Goal: Task Accomplishment & Management: Manage account settings

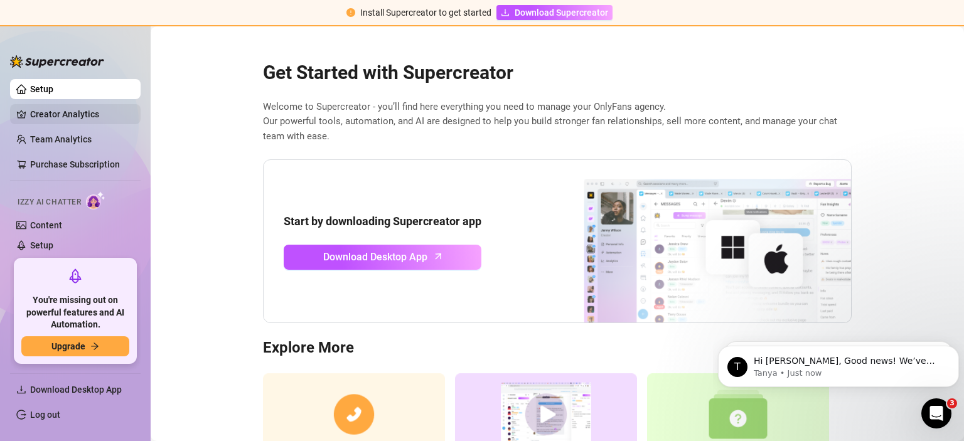
click at [67, 107] on link "Creator Analytics" at bounding box center [80, 114] width 100 height 20
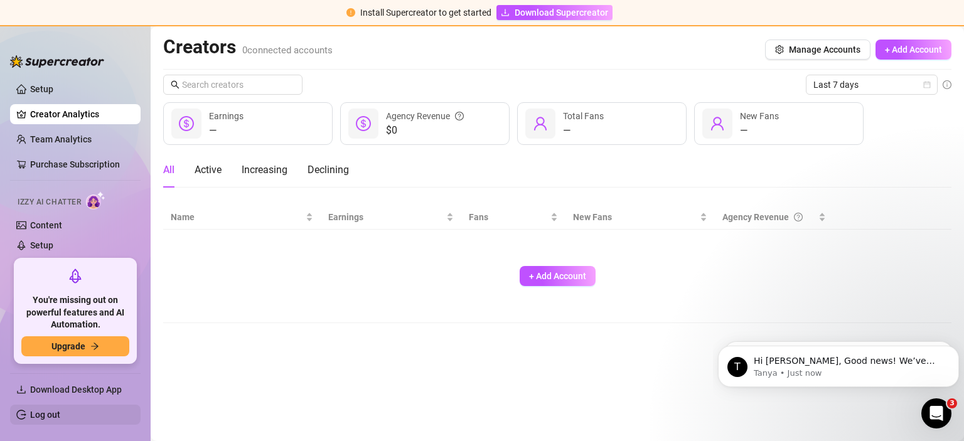
click at [55, 415] on link "Log out" at bounding box center [45, 415] width 30 height 10
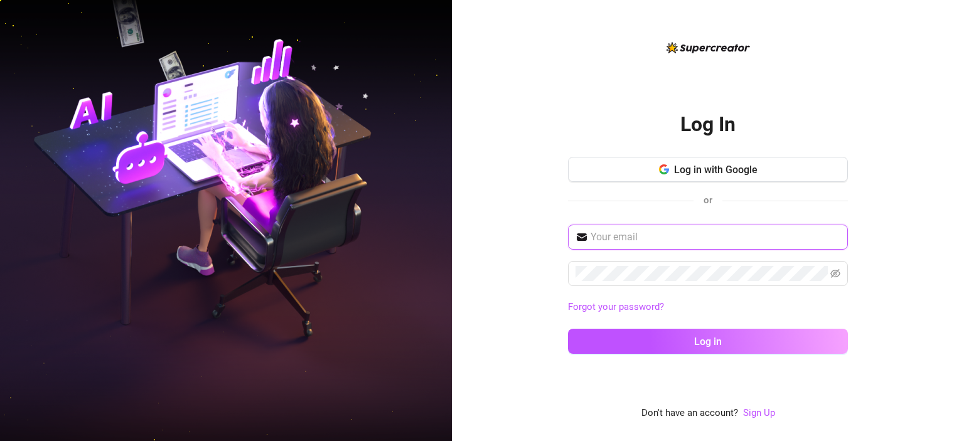
click at [621, 234] on input "text" at bounding box center [716, 237] width 250 height 15
paste input "[EMAIL_ADDRESS][DOMAIN_NAME]"
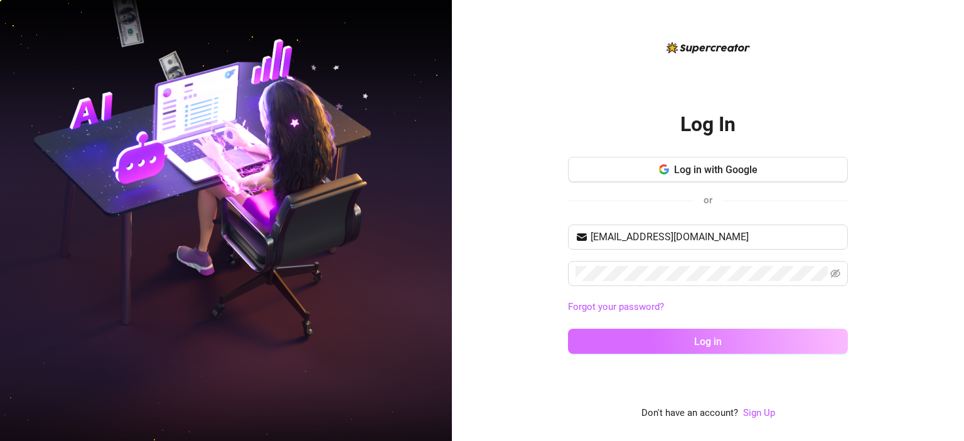
click at [690, 343] on button "Log in" at bounding box center [708, 341] width 280 height 25
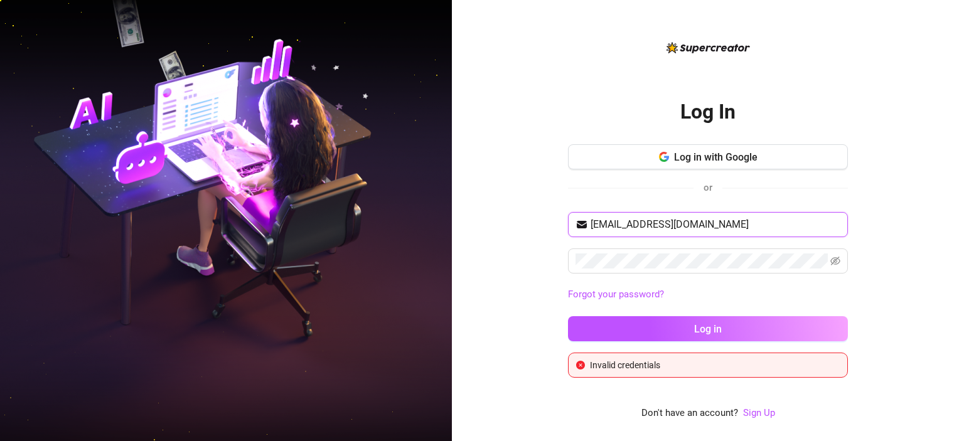
click at [627, 227] on input "[EMAIL_ADDRESS][DOMAIN_NAME]" at bounding box center [716, 224] width 250 height 15
paste input "essinonlyfan"
type input "[EMAIL_ADDRESS][DOMAIN_NAME]"
click at [837, 258] on icon "eye-invisible" at bounding box center [836, 261] width 10 height 9
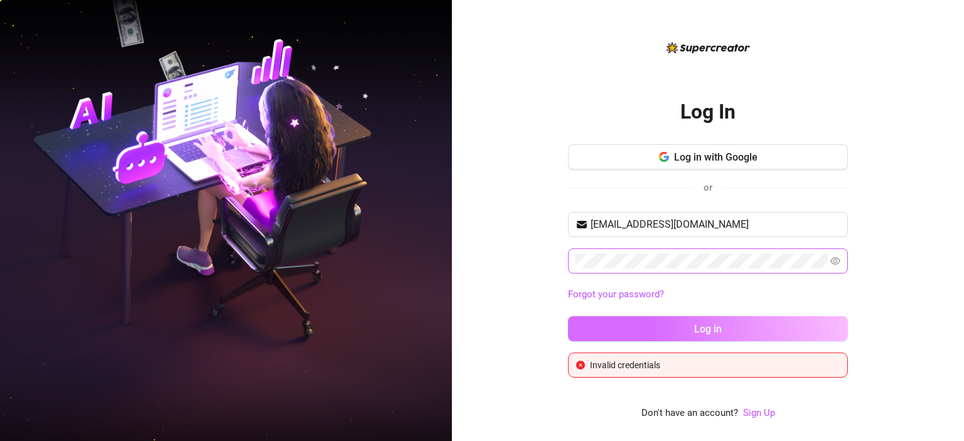
click at [705, 329] on span "Log in" at bounding box center [708, 329] width 28 height 12
